Goal: Task Accomplishment & Management: Use online tool/utility

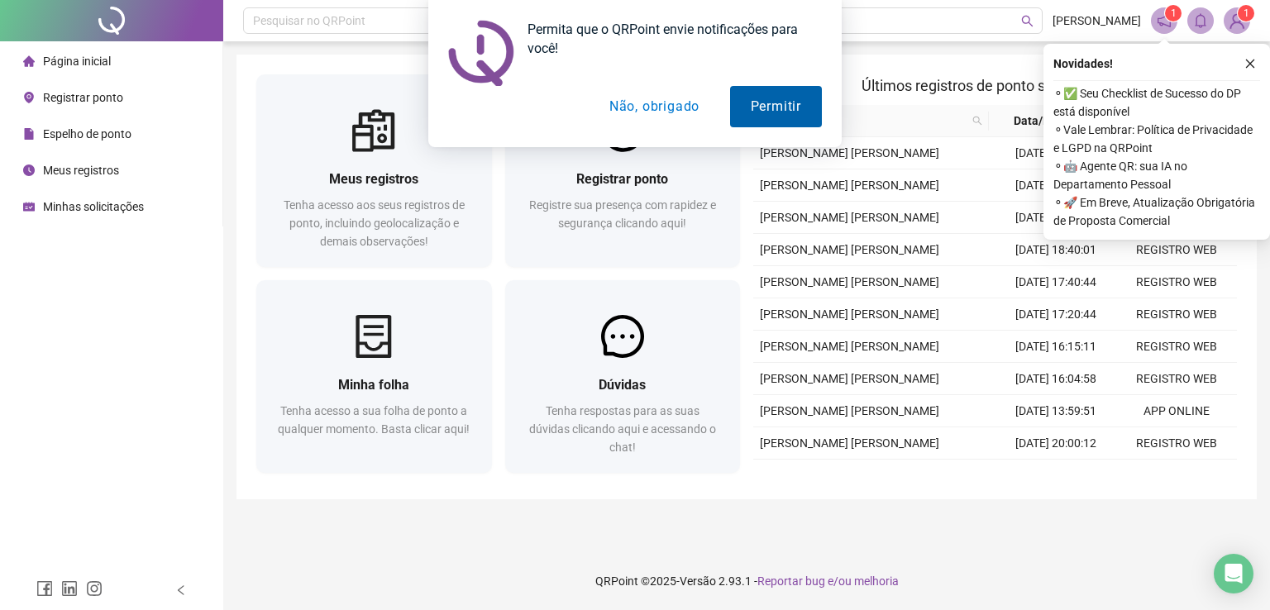
click at [766, 116] on button "Permitir" at bounding box center [776, 106] width 92 height 41
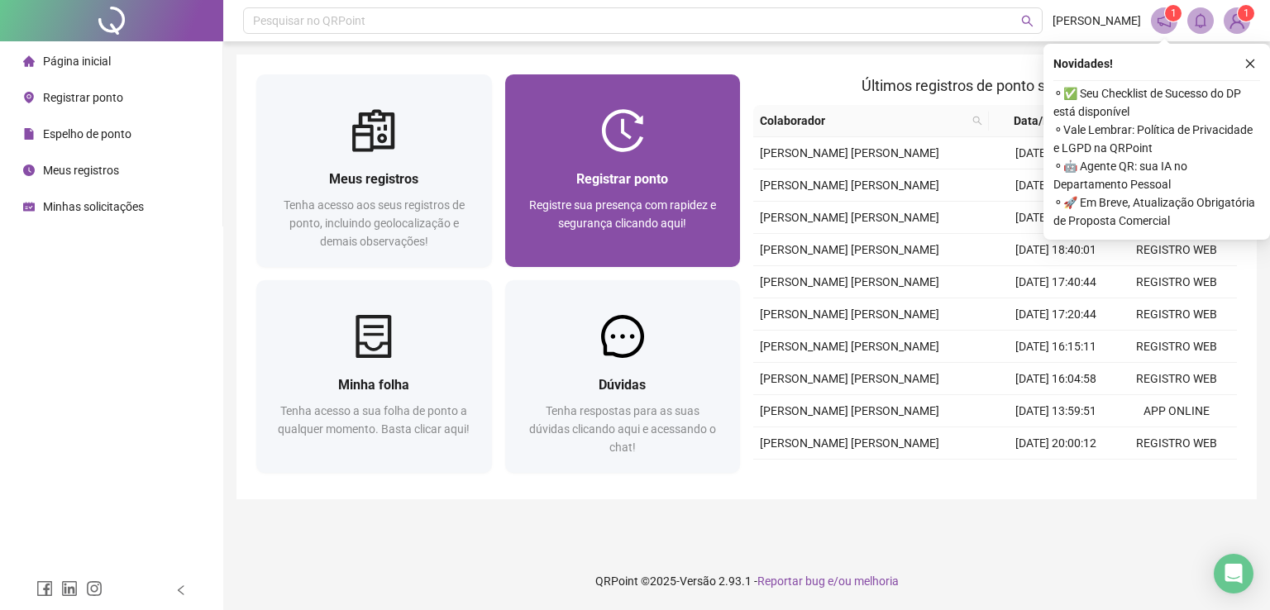
click at [592, 139] on div at bounding box center [623, 130] width 236 height 43
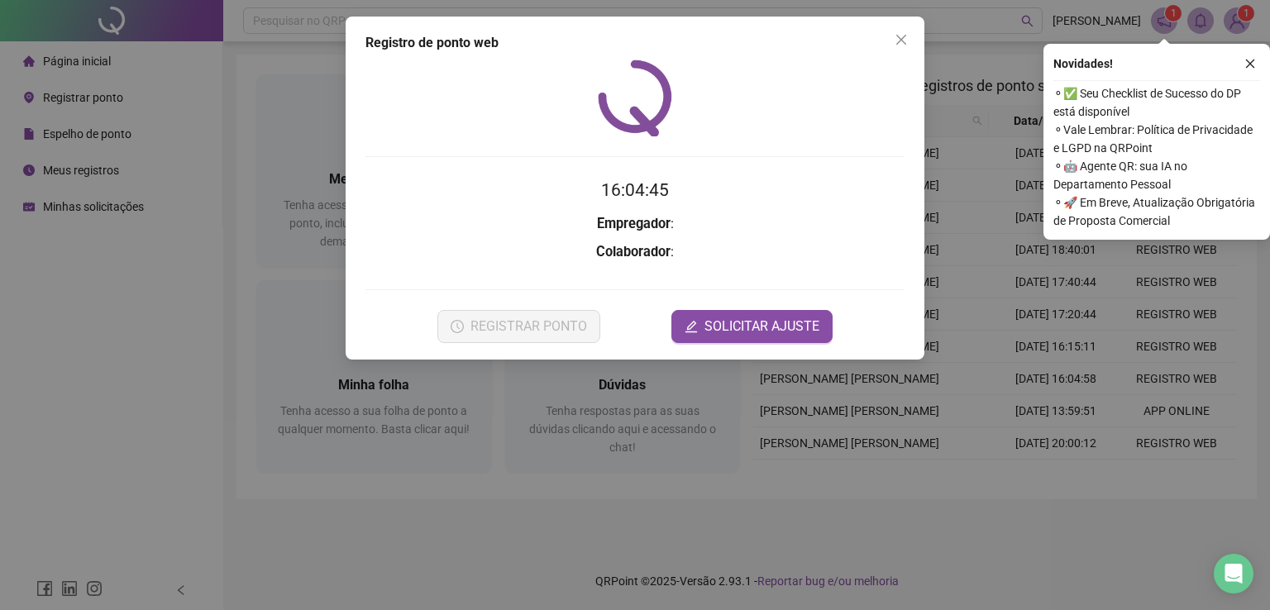
click at [139, 314] on div "Registro de ponto web 16:04:45 Empregador : Colaborador : REGISTRAR PONTO SOLIC…" at bounding box center [635, 305] width 1270 height 610
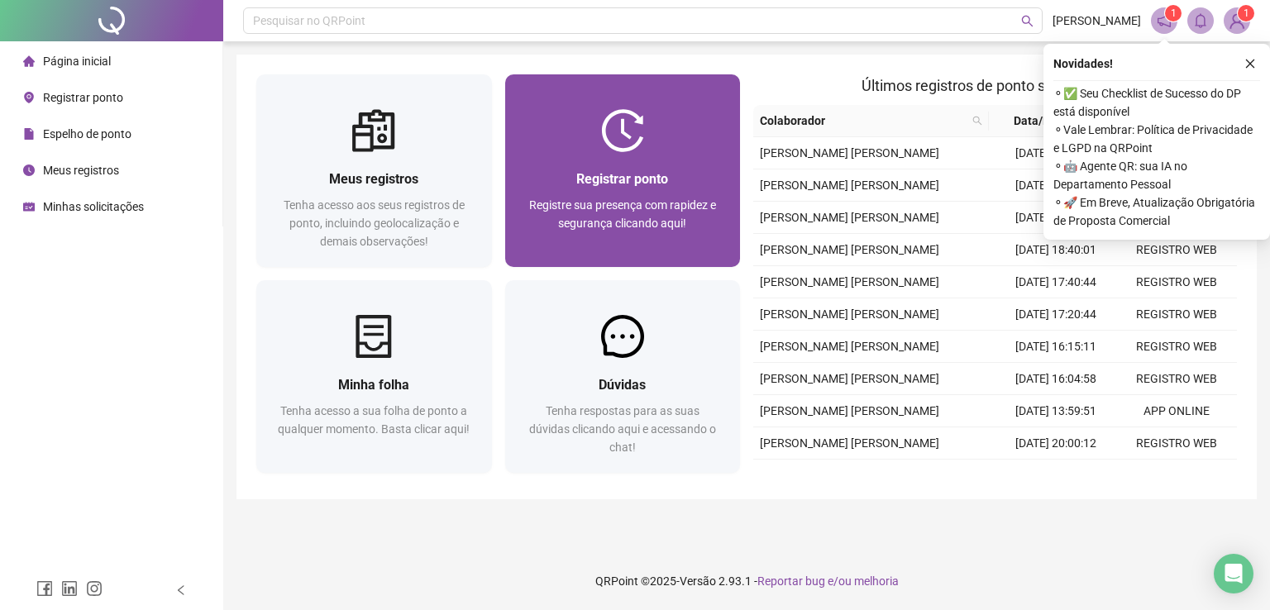
click at [618, 189] on div "Registrar ponto" at bounding box center [623, 179] width 196 height 21
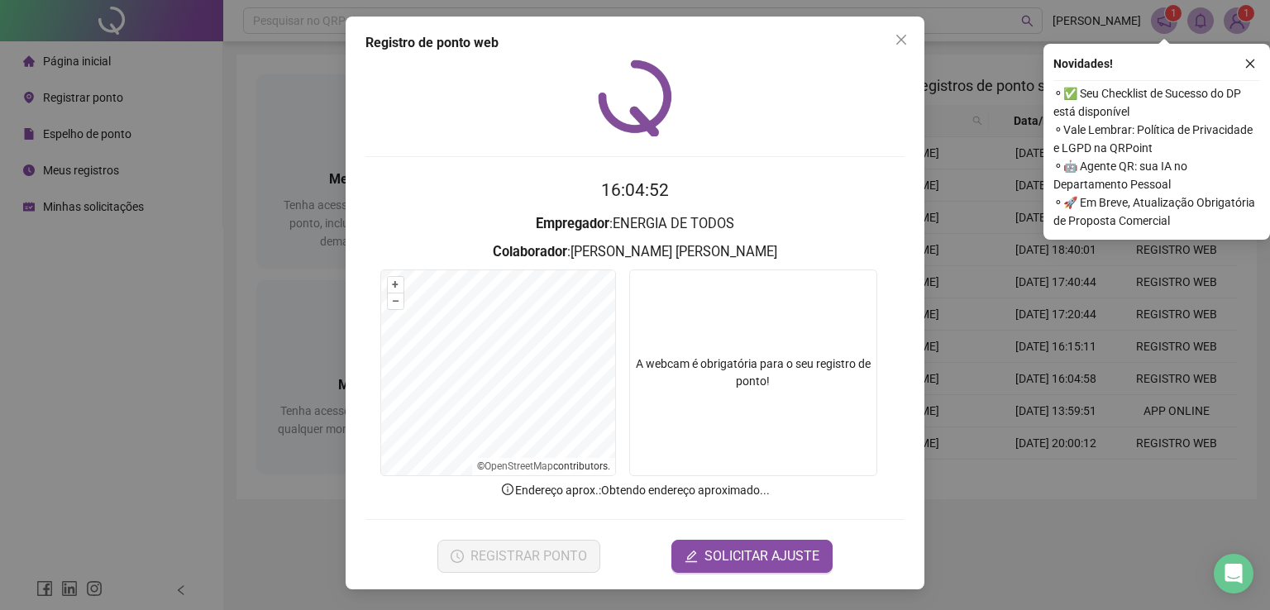
click at [143, 293] on div "Registro de ponto web 16:04:52 Empregador : ENERGIA DE TODOS Colaborador : [PER…" at bounding box center [635, 305] width 1270 height 610
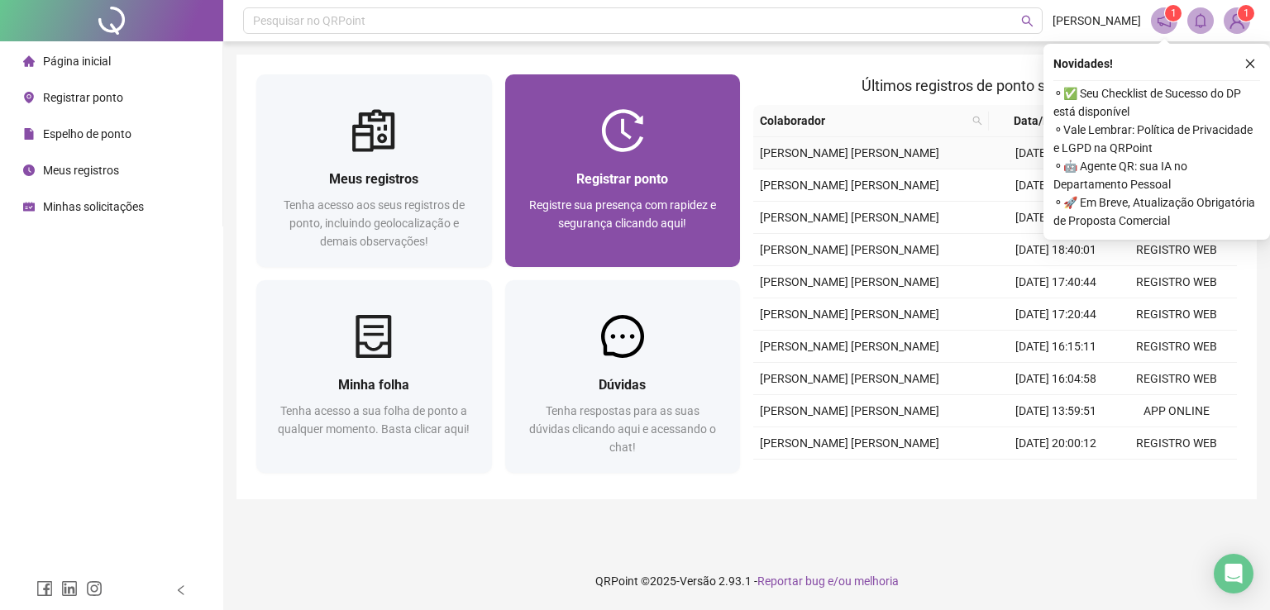
click at [680, 145] on div at bounding box center [623, 130] width 236 height 43
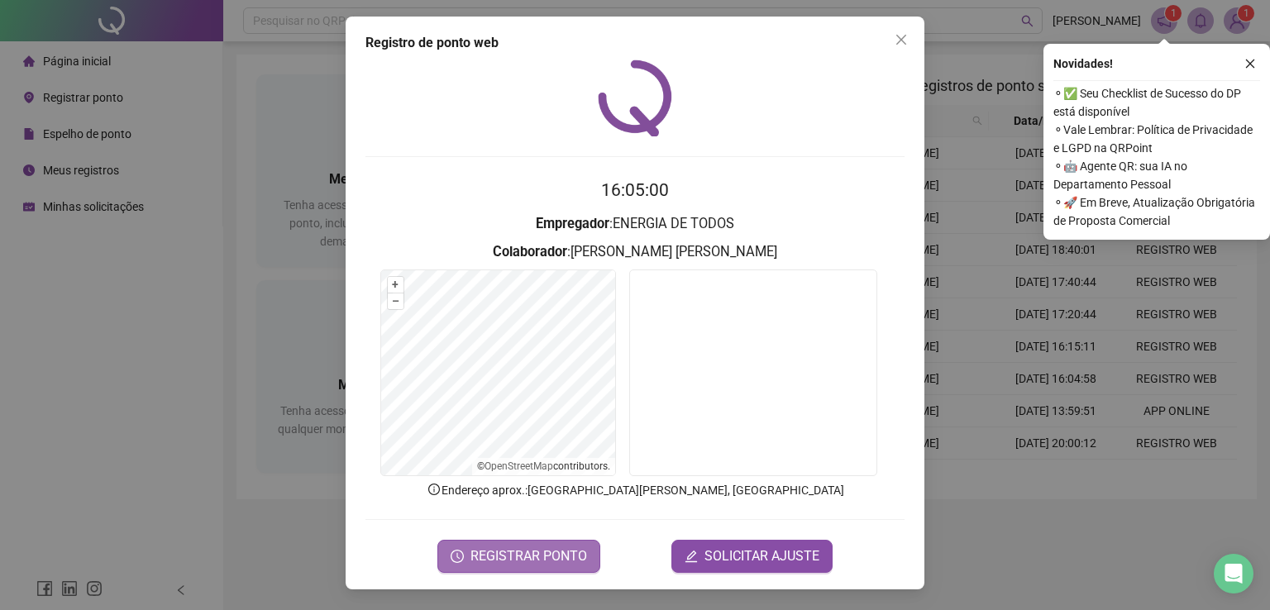
click at [519, 549] on span "REGISTRAR PONTO" at bounding box center [529, 557] width 117 height 20
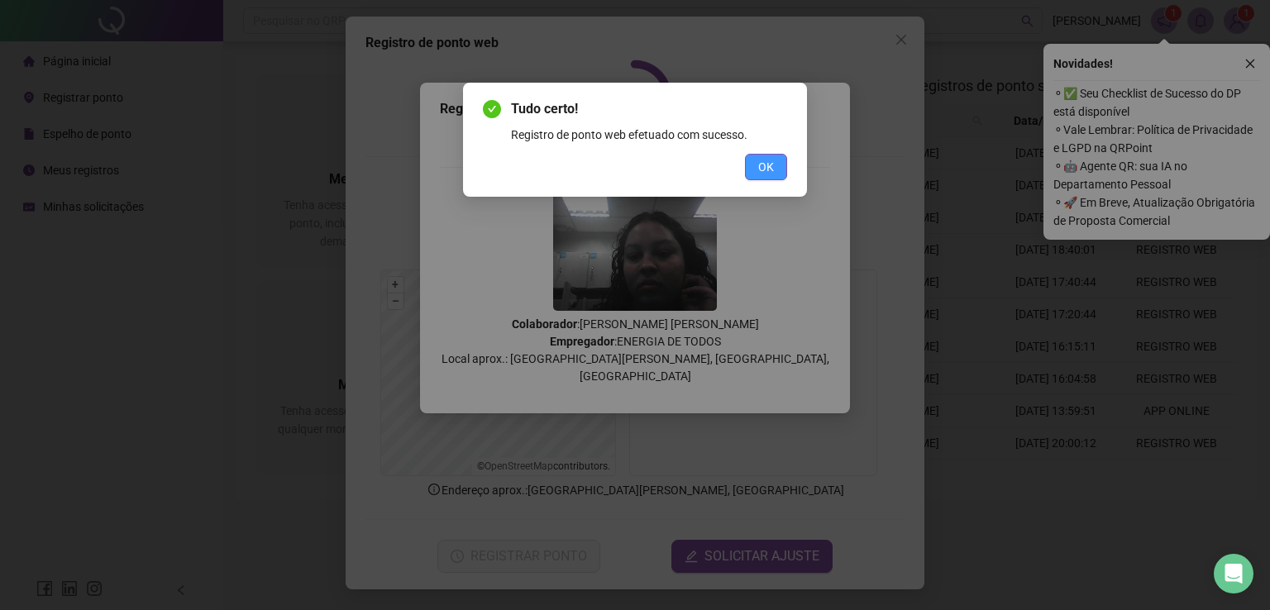
click at [768, 170] on span "OK" at bounding box center [766, 167] width 16 height 18
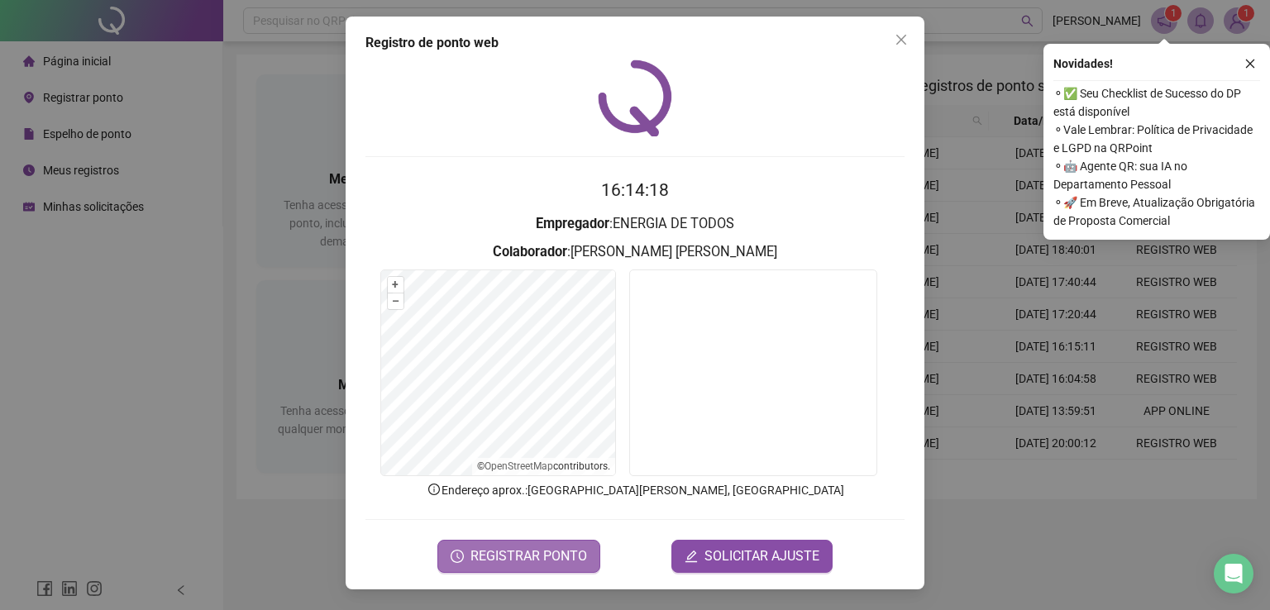
click at [560, 550] on span "REGISTRAR PONTO" at bounding box center [529, 557] width 117 height 20
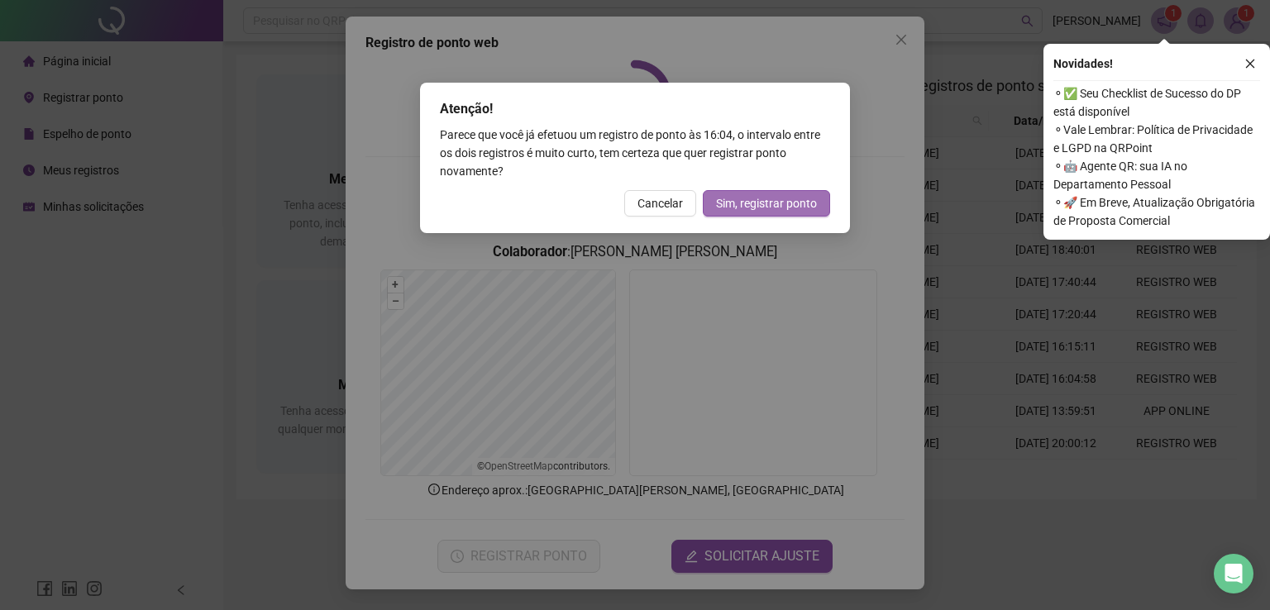
click at [776, 205] on span "Sim, registrar ponto" at bounding box center [766, 203] width 101 height 18
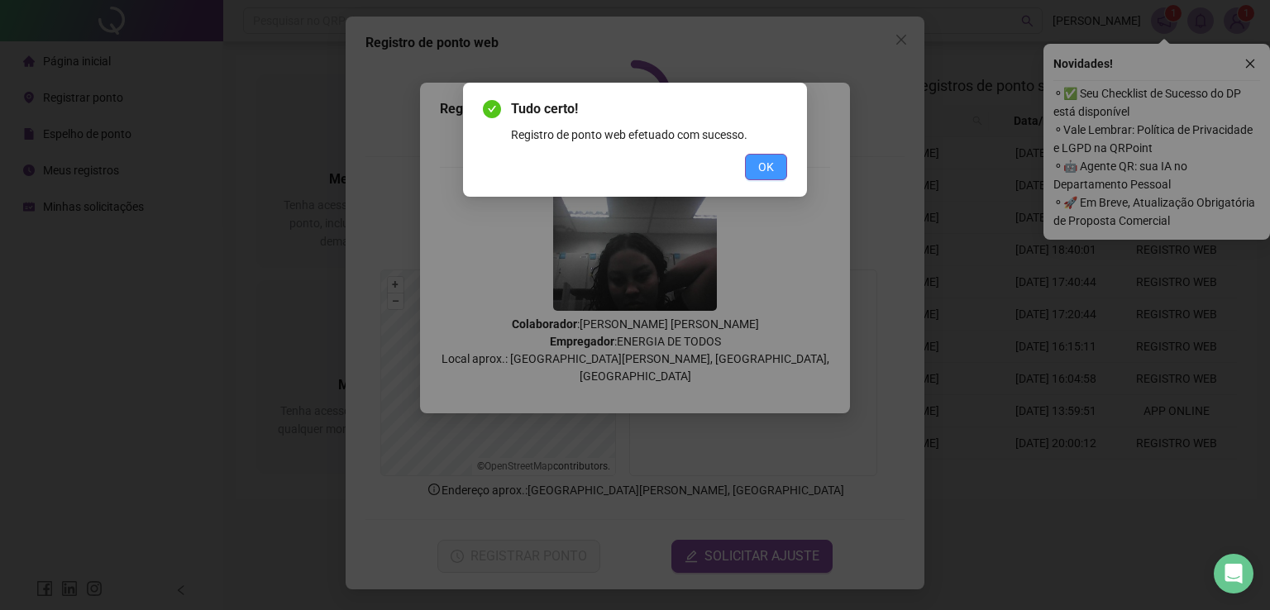
click at [772, 174] on span "OK" at bounding box center [766, 167] width 16 height 18
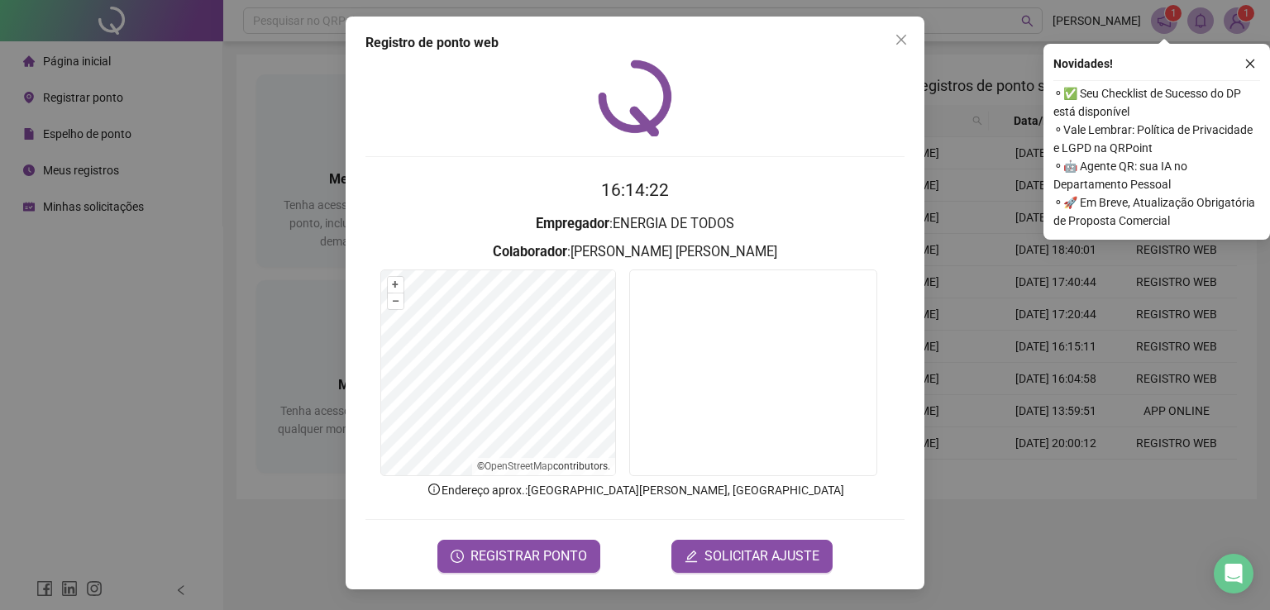
click at [90, 349] on div "Registro de ponto web 16:14:22 Empregador : ENERGIA DE TODOS Colaborador : [PER…" at bounding box center [635, 305] width 1270 height 610
